Goal: Register for event/course

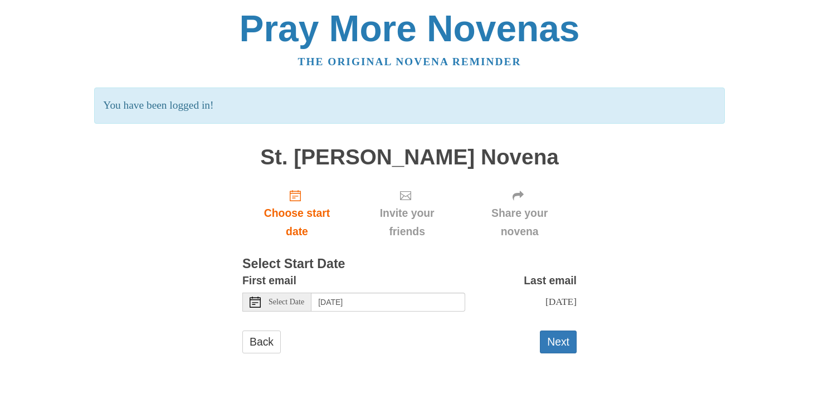
click at [253, 302] on use at bounding box center [255, 301] width 11 height 11
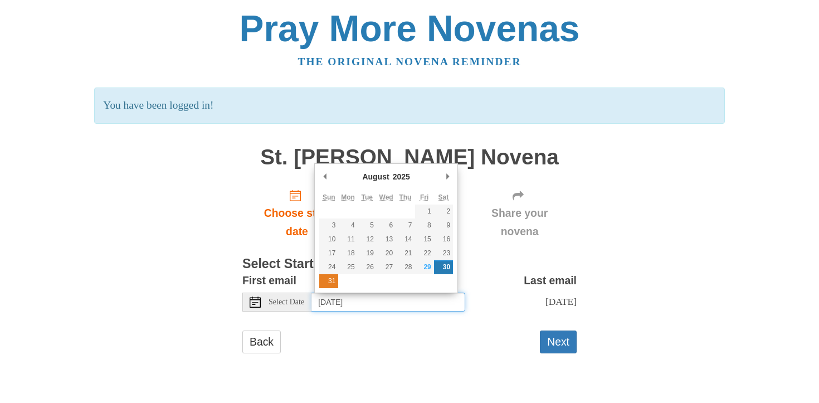
type input "Sunday, August 31st"
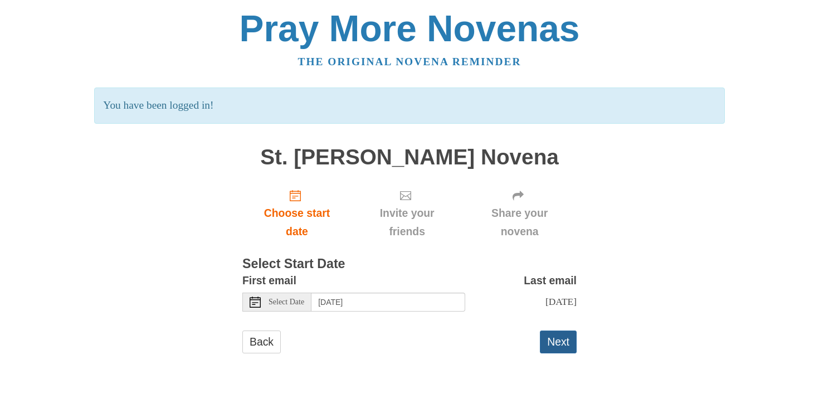
click at [559, 342] on button "Next" at bounding box center [558, 341] width 37 height 23
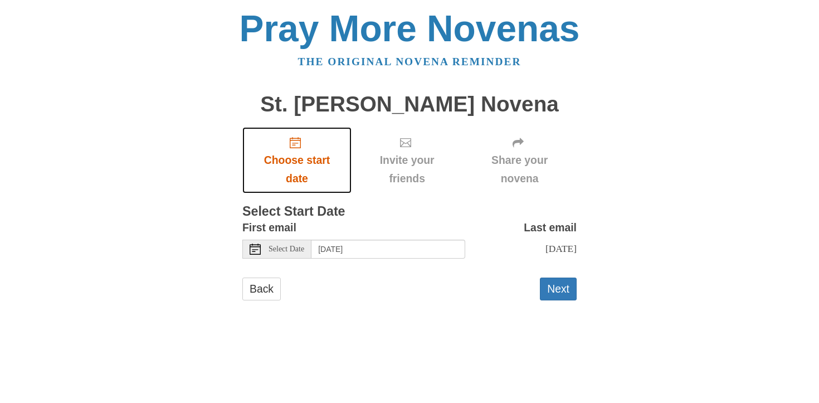
click at [296, 142] on icon "Choose start date" at bounding box center [295, 142] width 11 height 11
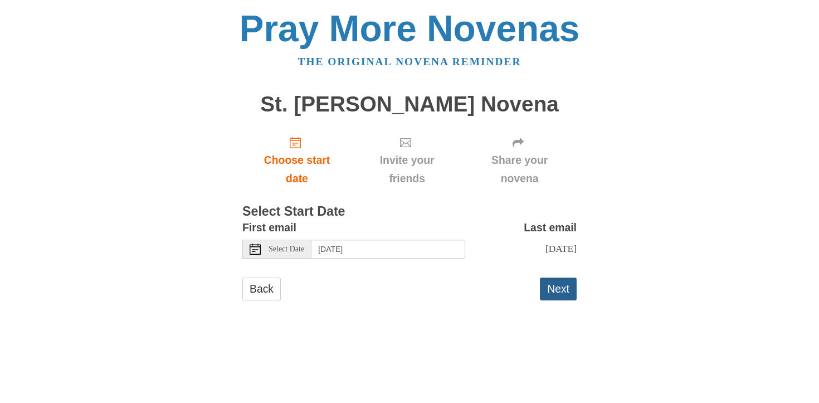
click at [561, 293] on button "Next" at bounding box center [558, 289] width 37 height 23
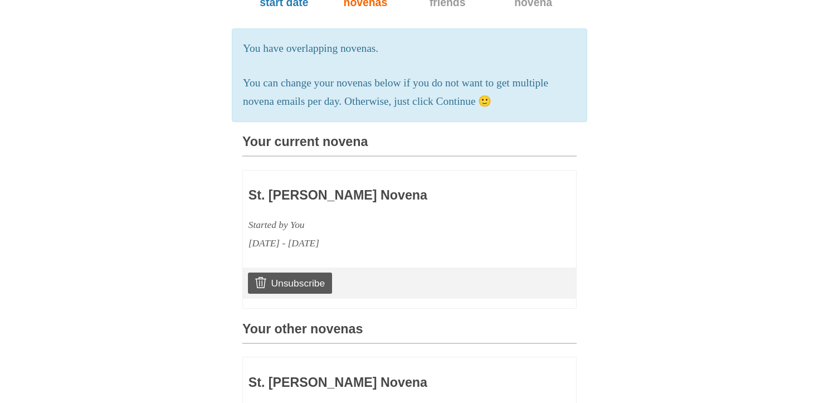
scroll to position [175, 0]
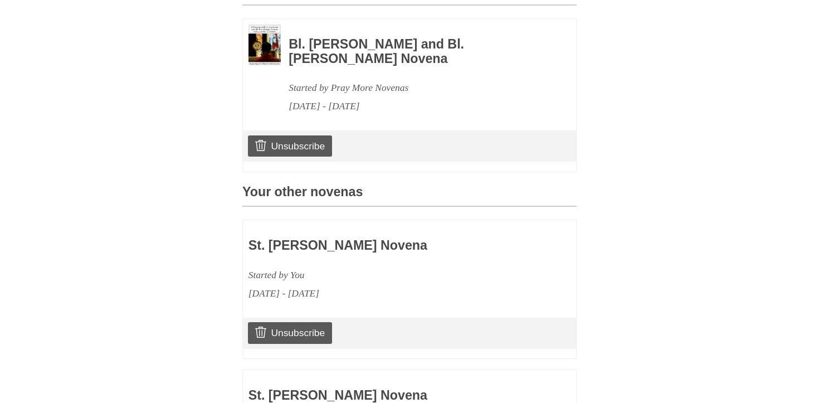
scroll to position [292, 0]
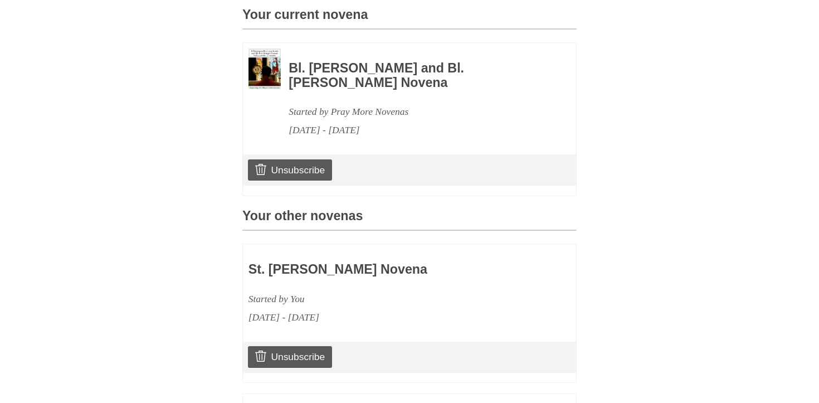
click at [322, 67] on h3 "Bl. [PERSON_NAME] and Bl. [PERSON_NAME] Novena" at bounding box center [417, 75] width 257 height 28
click at [276, 71] on img at bounding box center [265, 68] width 32 height 41
click at [313, 121] on div "August 29, 2025 - September 7, 2025" at bounding box center [417, 130] width 257 height 18
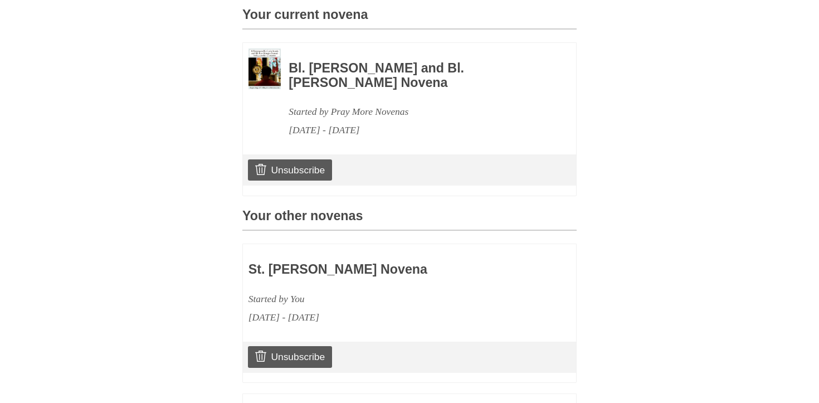
click at [299, 217] on h3 "Your other novenas" at bounding box center [409, 220] width 334 height 22
click at [273, 69] on img at bounding box center [265, 68] width 32 height 41
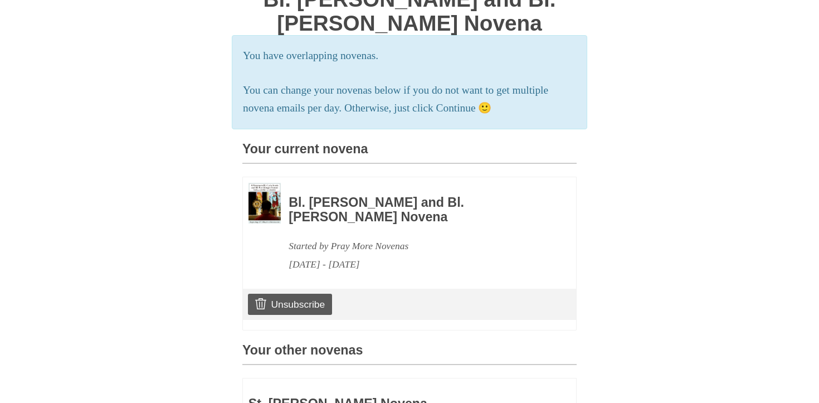
scroll to position [0, 0]
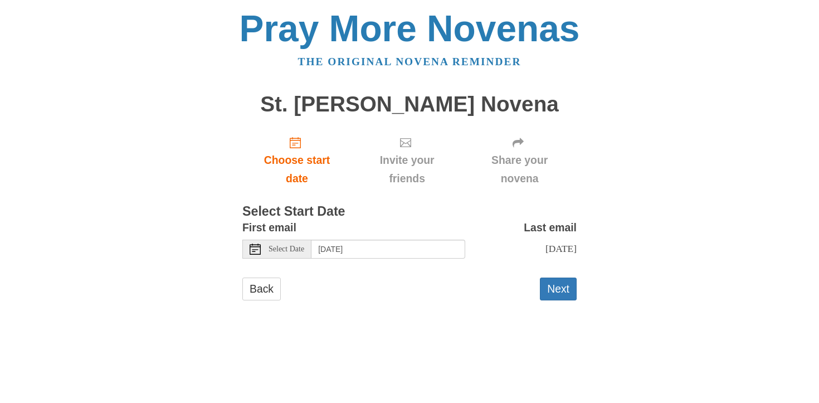
click at [279, 249] on span "Select Date" at bounding box center [287, 249] width 36 height 8
click at [557, 287] on button "Next" at bounding box center [558, 289] width 37 height 23
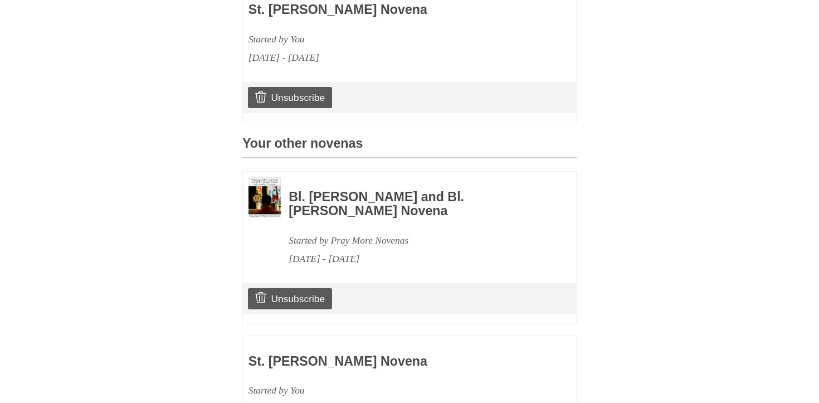
scroll to position [363, 0]
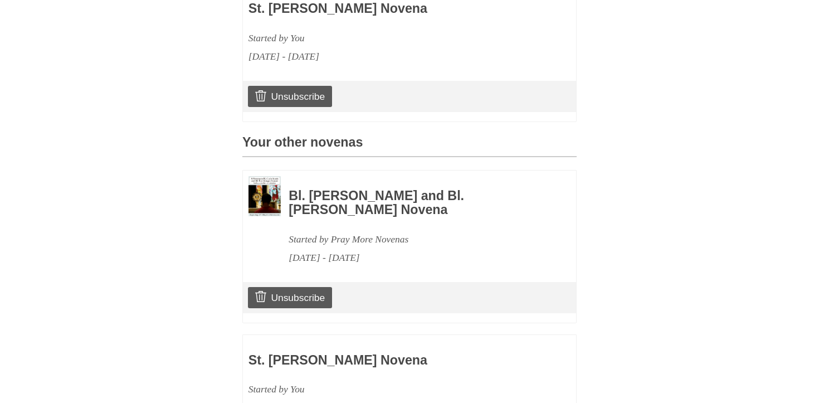
click at [344, 231] on div "Started by Pray More Novenas" at bounding box center [417, 239] width 257 height 18
click at [339, 216] on h3 "Bl. Carlo Acutis and Bl. Pier Giorgio Frassati Novena" at bounding box center [417, 203] width 257 height 28
click at [336, 258] on div "August 29, 2025 - September 7, 2025" at bounding box center [417, 258] width 257 height 18
click at [263, 193] on img at bounding box center [265, 196] width 32 height 41
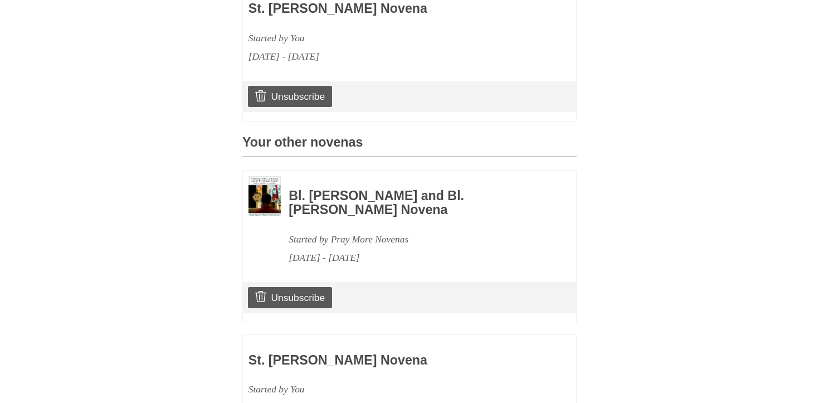
click at [263, 193] on img at bounding box center [265, 196] width 32 height 41
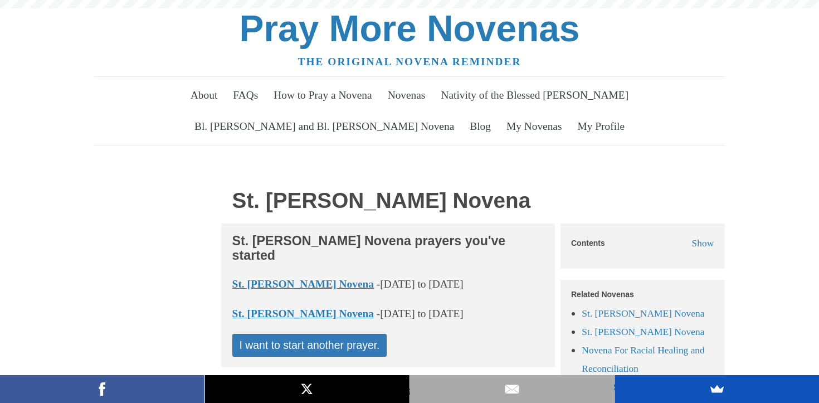
scroll to position [53, 0]
